Goal: Find specific page/section: Find specific page/section

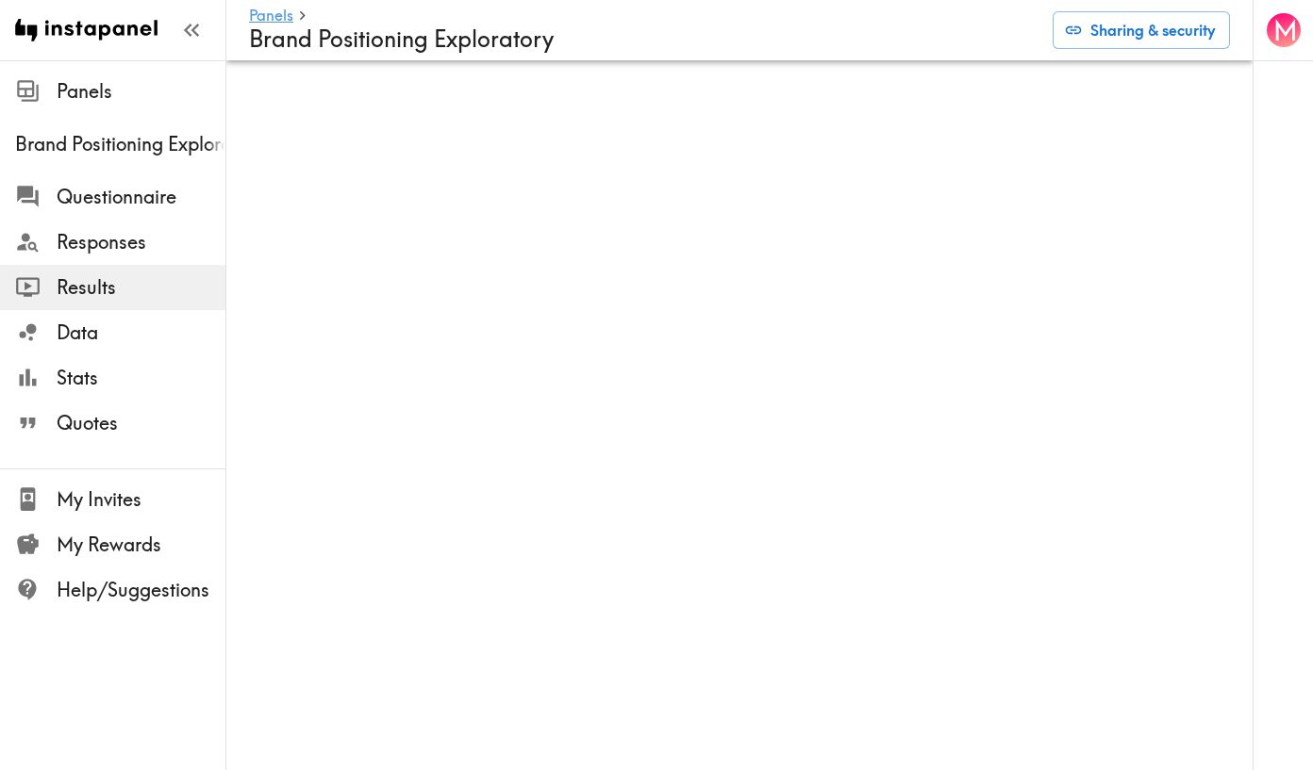
click at [98, 288] on span "Results" at bounding box center [141, 287] width 169 height 26
click at [112, 288] on link "Results" at bounding box center [112, 287] width 225 height 45
click at [196, 28] on icon "button" at bounding box center [190, 29] width 25 height 25
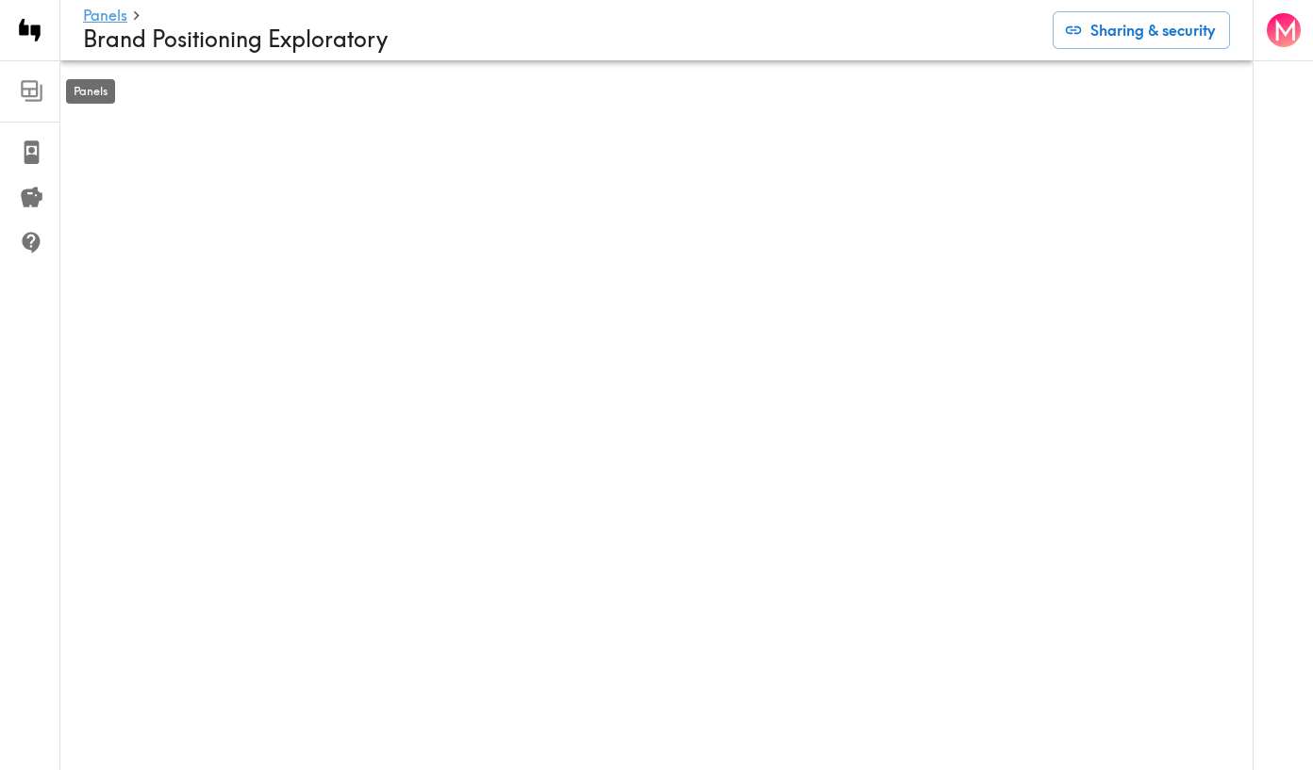
click at [39, 84] on icon at bounding box center [31, 90] width 25 height 25
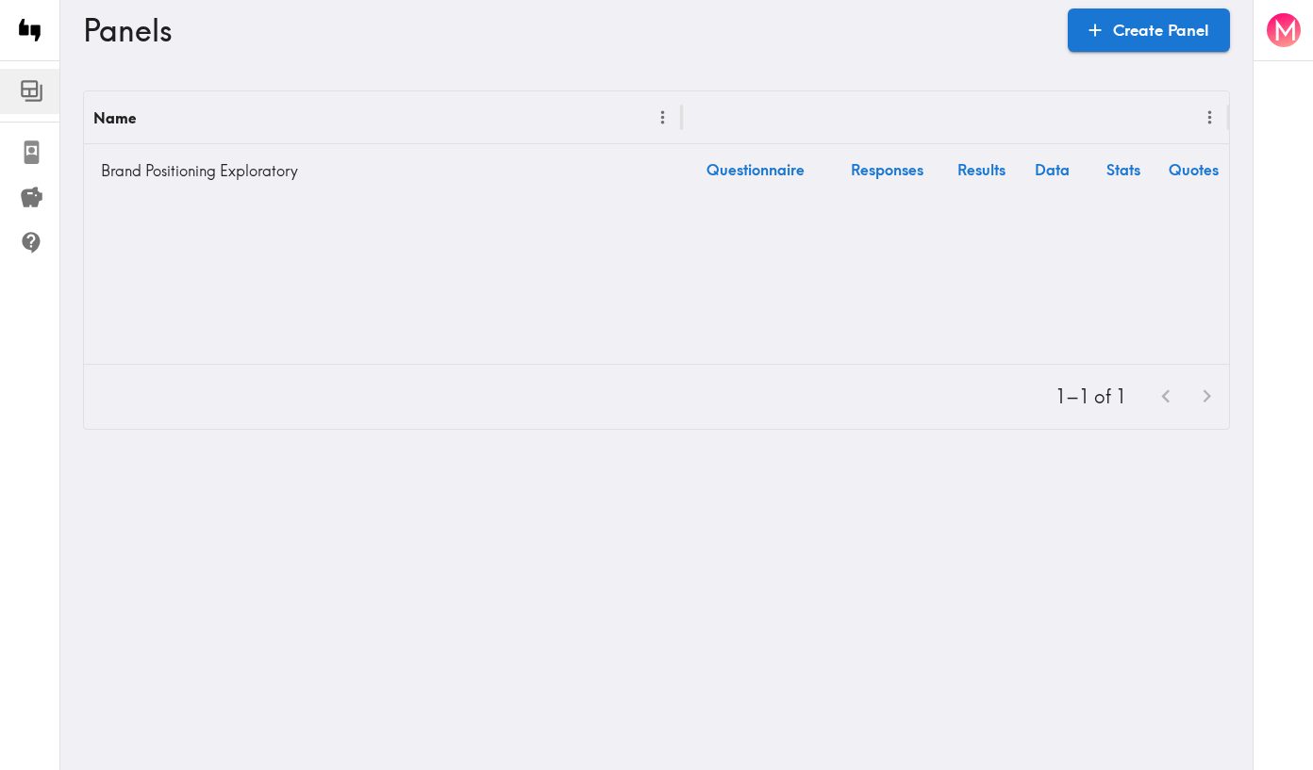
click at [42, 155] on icon at bounding box center [31, 152] width 25 height 25
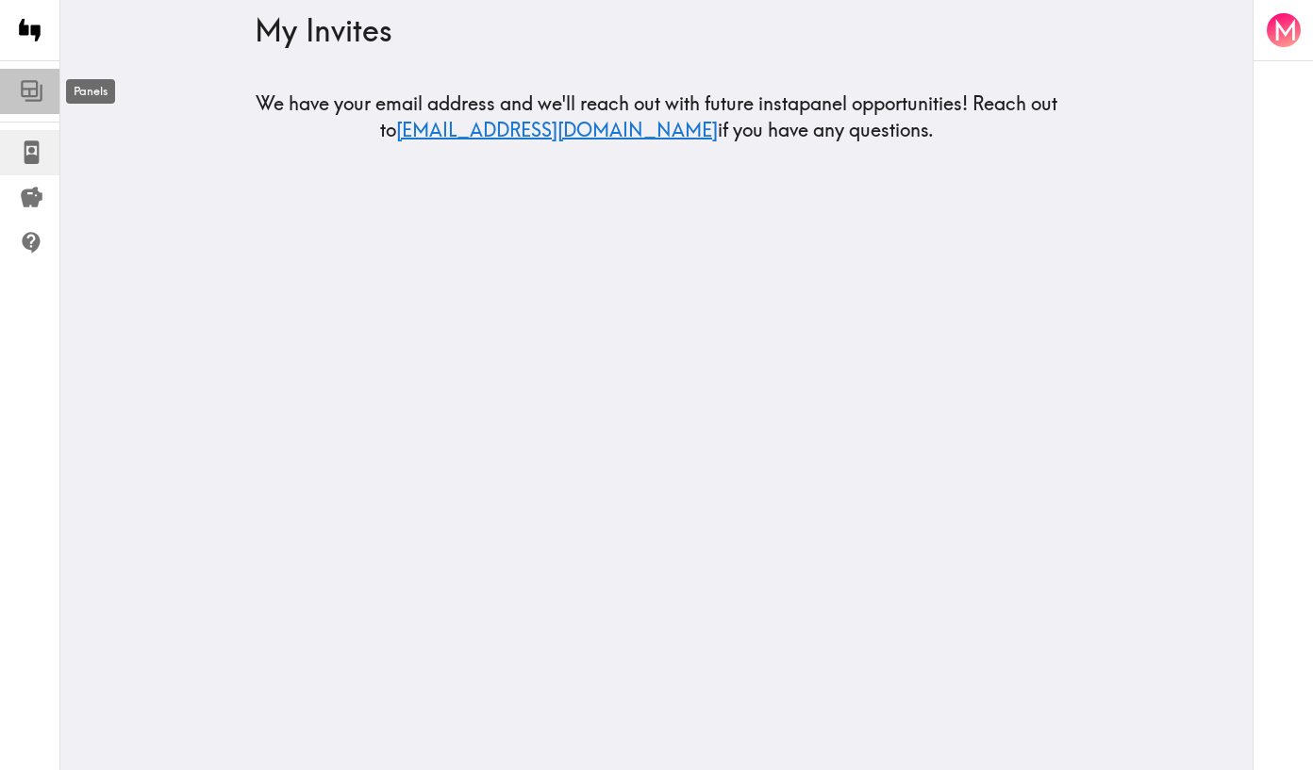
click at [26, 97] on icon at bounding box center [29, 89] width 17 height 17
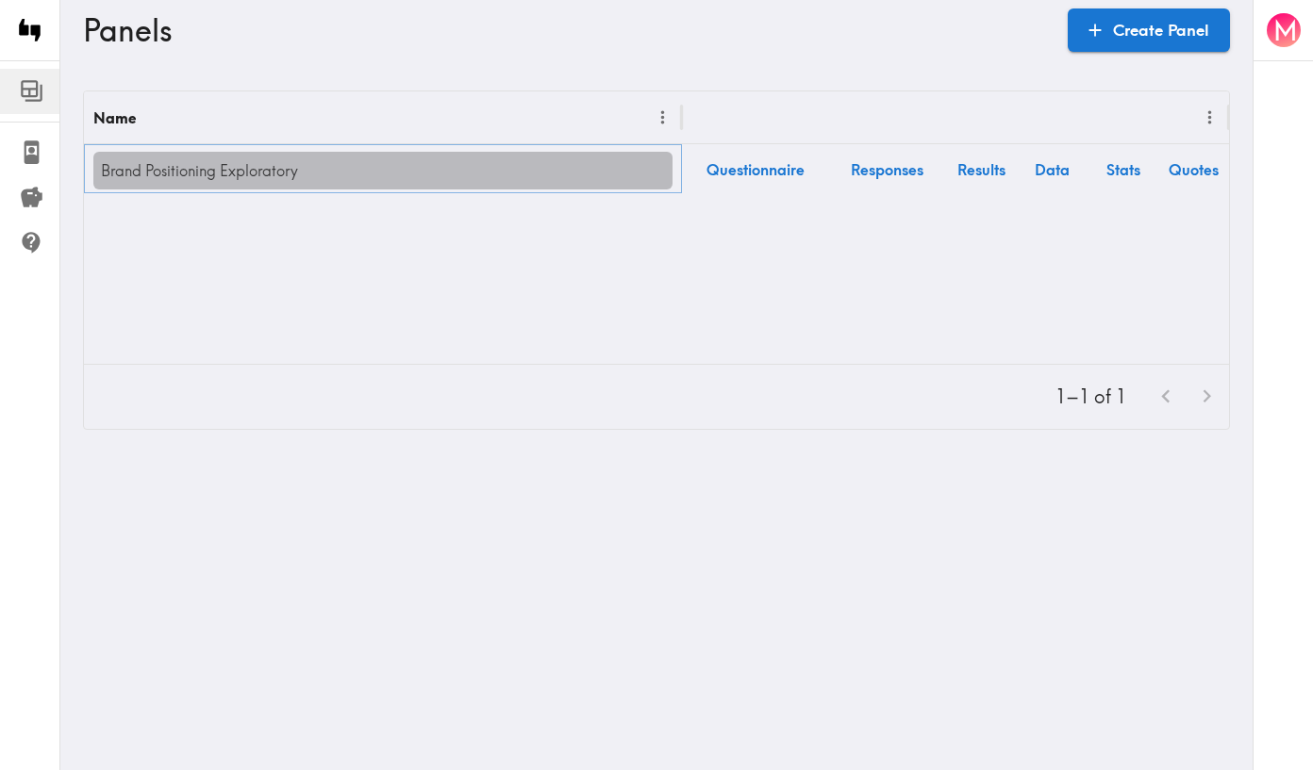
click at [203, 167] on link "Brand Positioning Exploratory" at bounding box center [382, 171] width 579 height 38
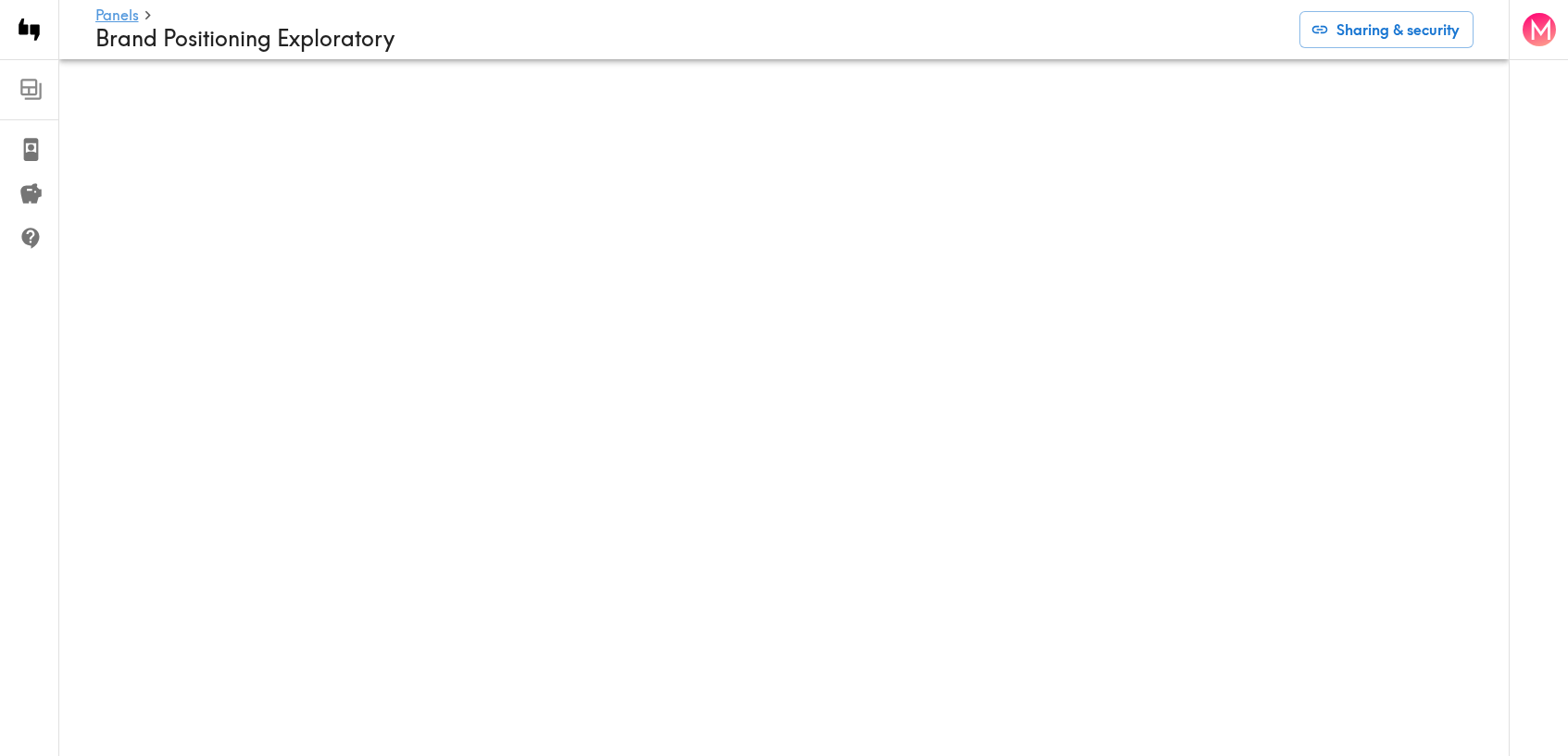
click at [36, 100] on icon at bounding box center [32, 91] width 17 height 17
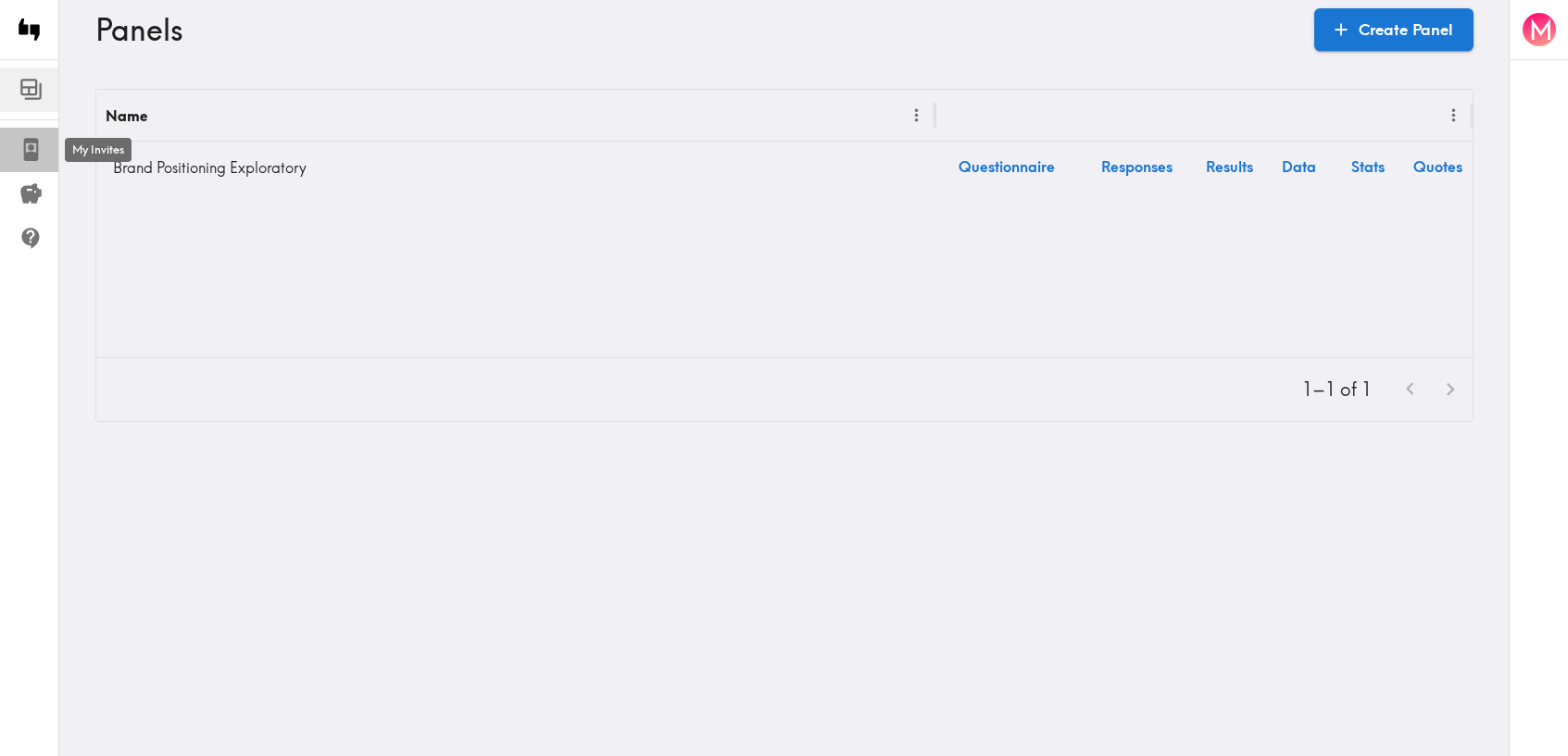
click at [37, 149] on icon at bounding box center [31, 150] width 15 height 24
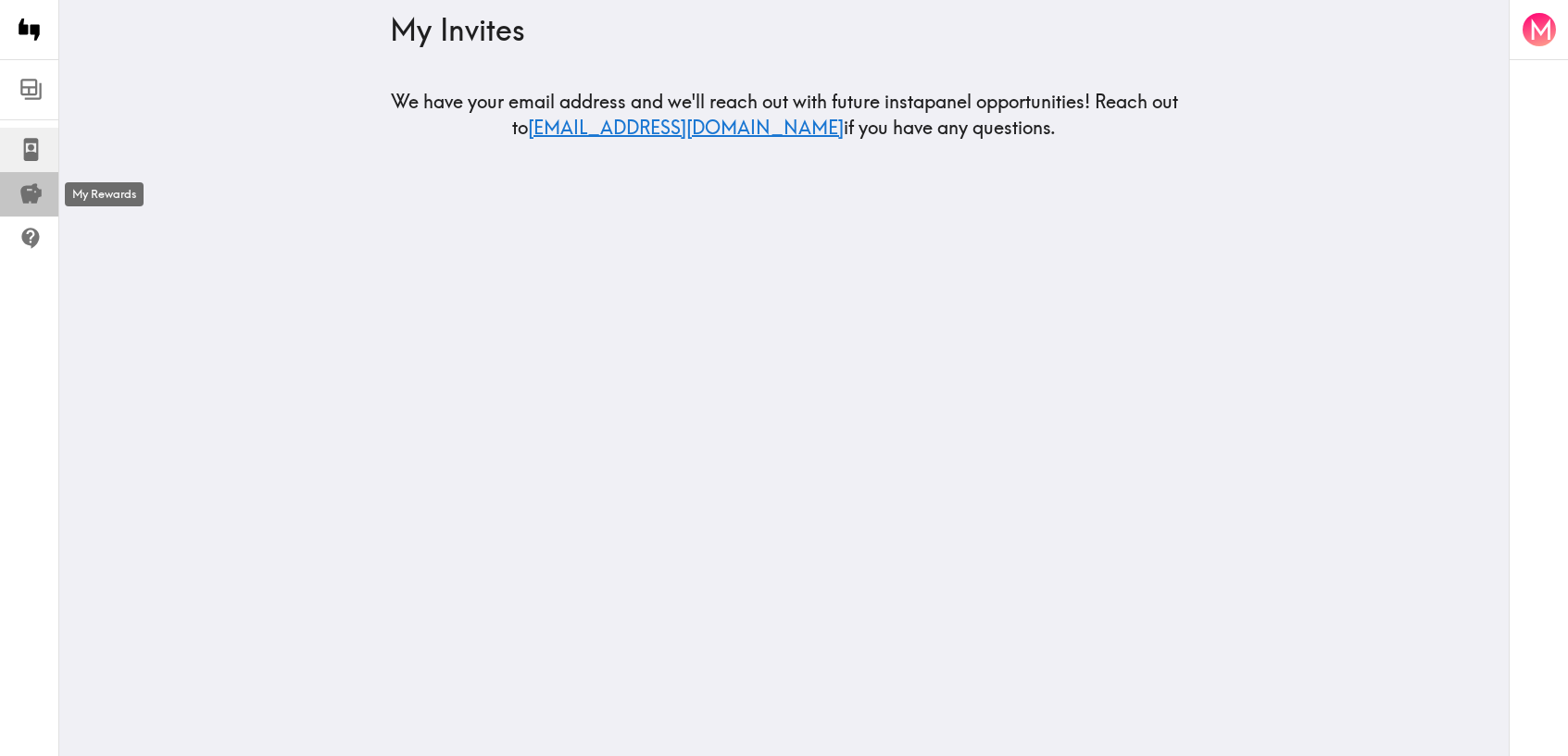
click at [31, 197] on icon at bounding box center [31, 194] width 22 height 21
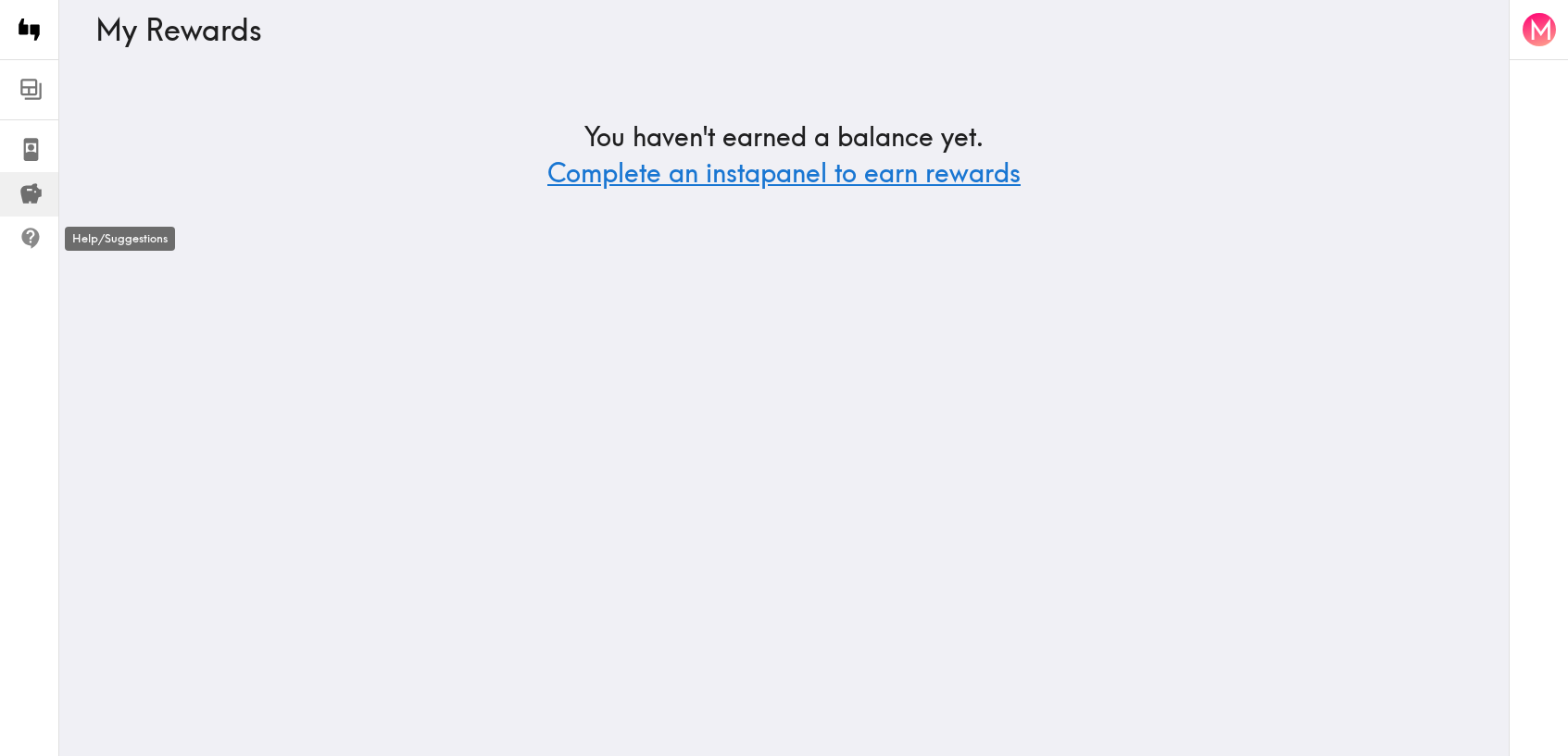
click at [32, 235] on icon at bounding box center [30, 240] width 18 height 22
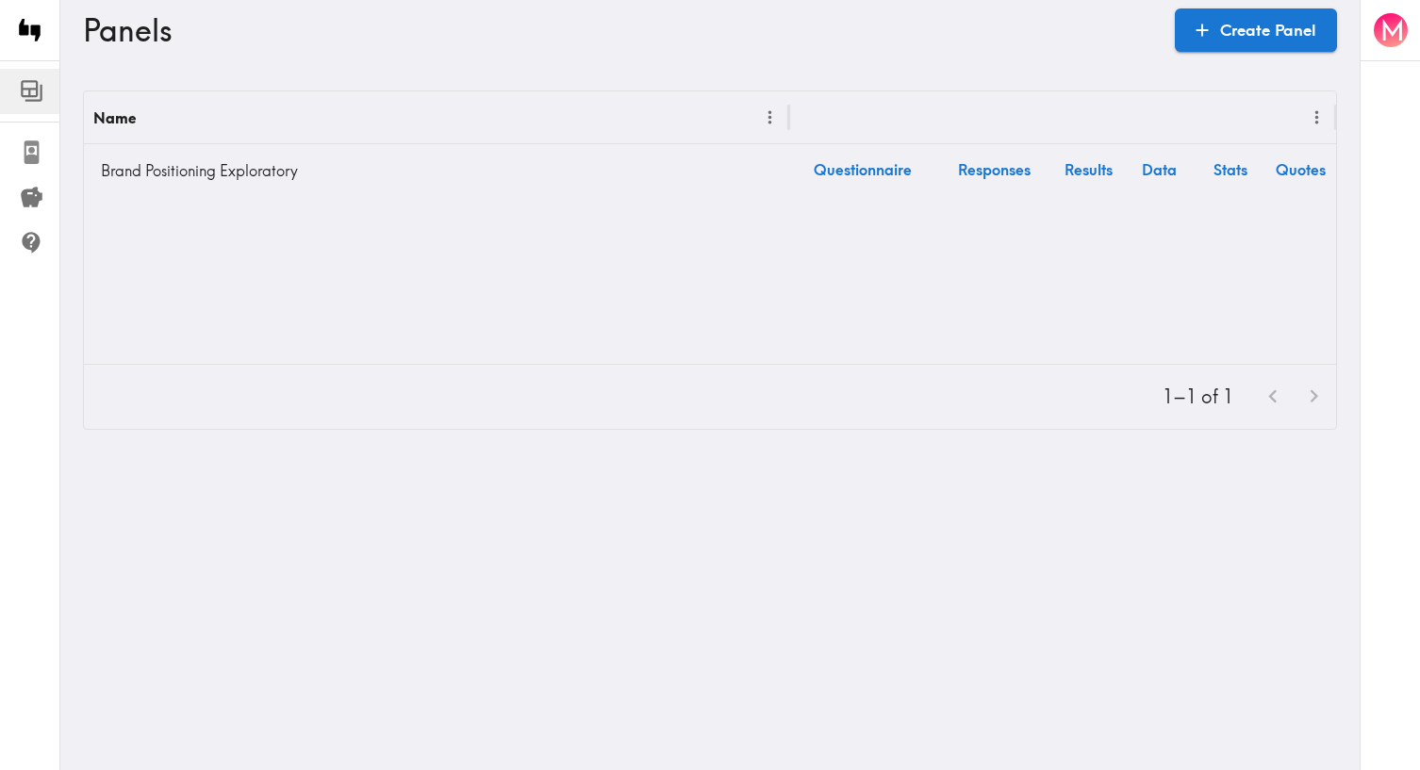
click at [29, 137] on link "My Invites" at bounding box center [29, 152] width 59 height 45
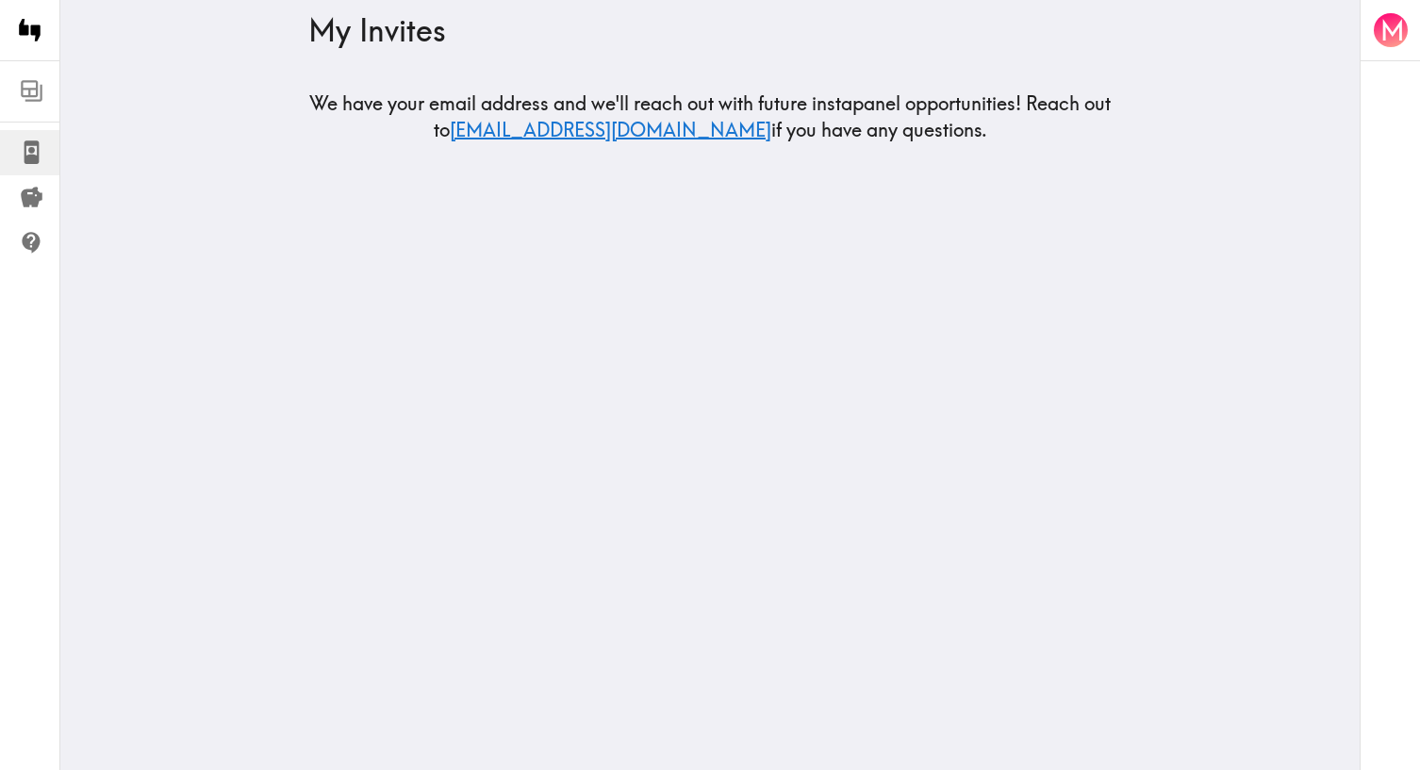
click at [37, 76] on link "Panels" at bounding box center [29, 91] width 59 height 45
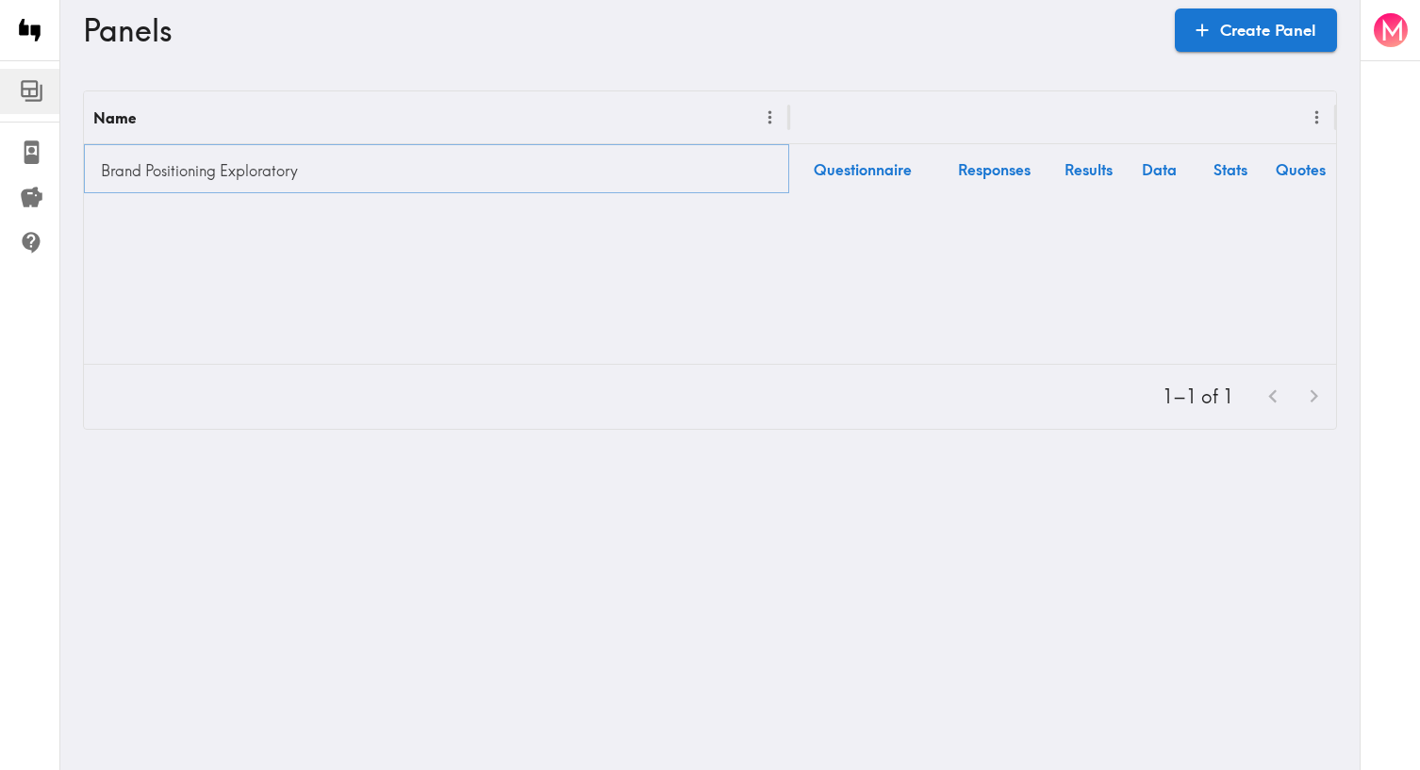
click at [153, 185] on link "Brand Positioning Exploratory" at bounding box center [436, 171] width 687 height 38
